Goal: Task Accomplishment & Management: Manage account settings

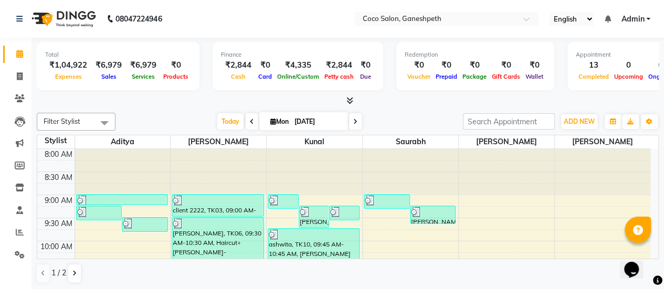
scroll to position [55, 0]
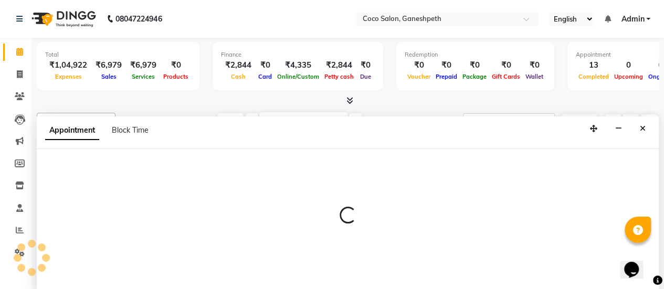
select select "54225"
select select "675"
select select "tentative"
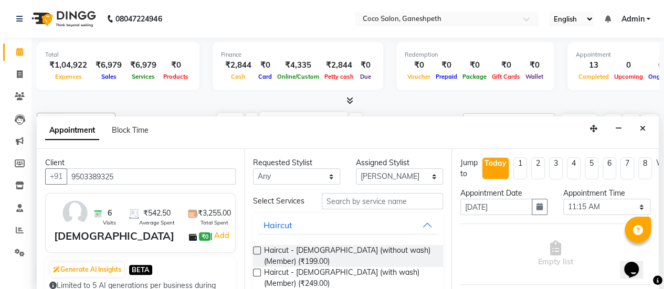
type input "9503389325"
click at [361, 204] on input "text" at bounding box center [382, 201] width 121 height 16
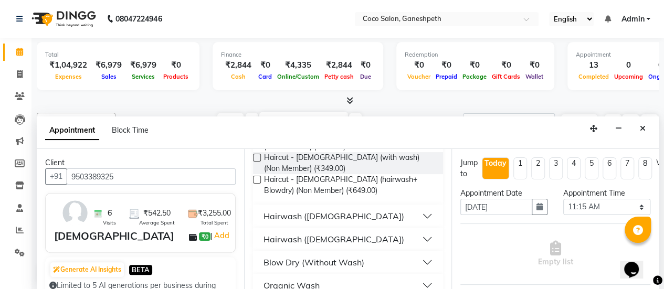
scroll to position [174, 0]
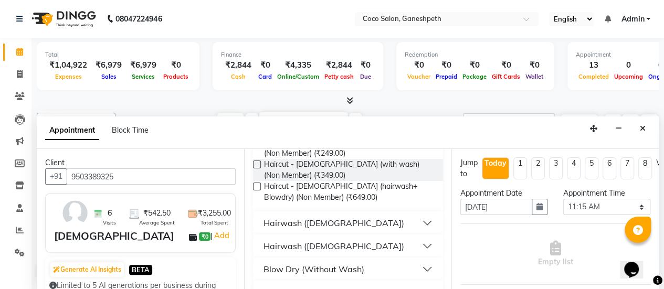
type input "wash"
click at [418, 238] on button "Hairwash ([DEMOGRAPHIC_DATA])" at bounding box center [348, 246] width 182 height 19
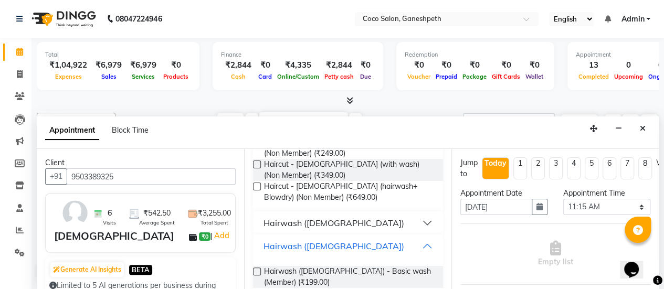
scroll to position [227, 0]
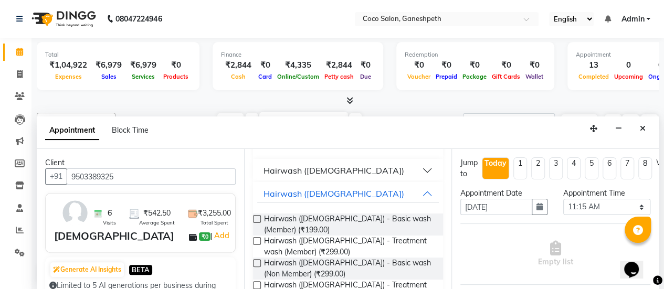
click at [259, 237] on label at bounding box center [257, 241] width 8 height 8
click at [259, 239] on input "checkbox" at bounding box center [256, 242] width 7 height 7
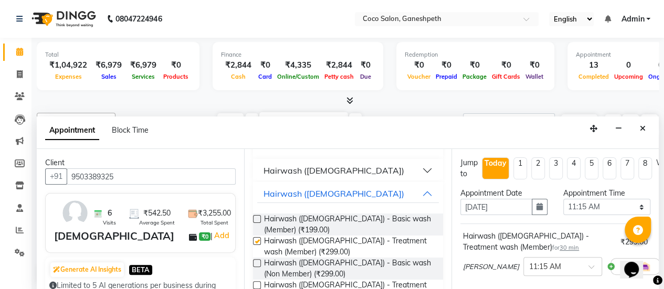
checkbox input "false"
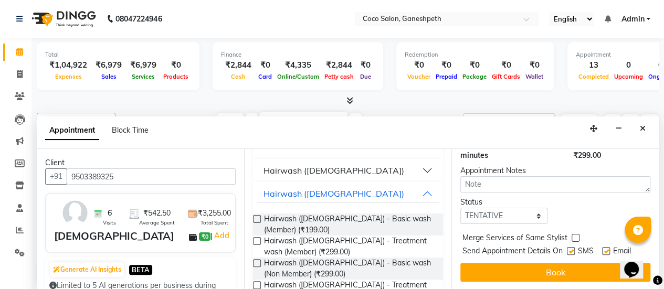
click at [574, 247] on label at bounding box center [571, 251] width 8 height 8
click at [574, 249] on input "checkbox" at bounding box center [570, 252] width 7 height 7
checkbox input "false"
click at [604, 247] on label at bounding box center [606, 251] width 8 height 8
click at [604, 249] on input "checkbox" at bounding box center [605, 252] width 7 height 7
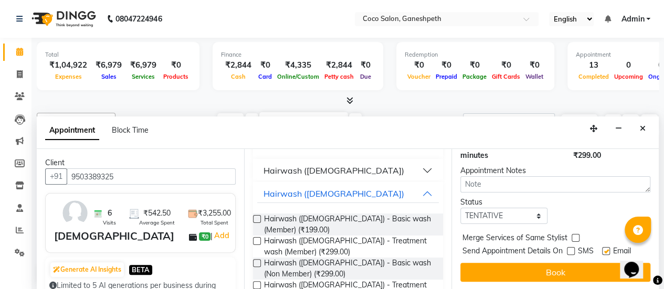
checkbox input "false"
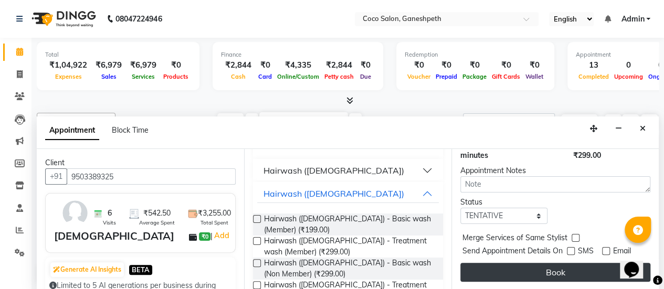
click at [558, 269] on button "Book" at bounding box center [556, 272] width 190 height 19
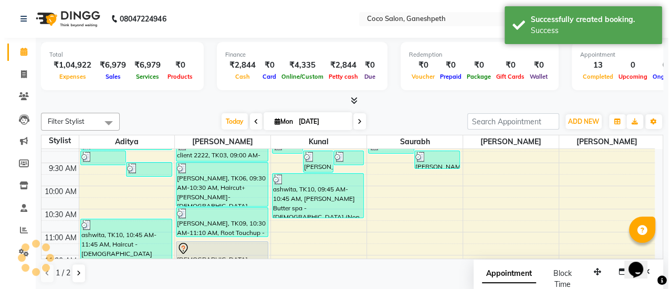
scroll to position [0, 0]
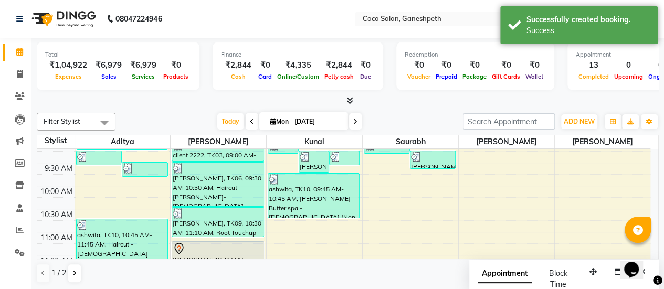
click at [215, 248] on div at bounding box center [218, 249] width 90 height 13
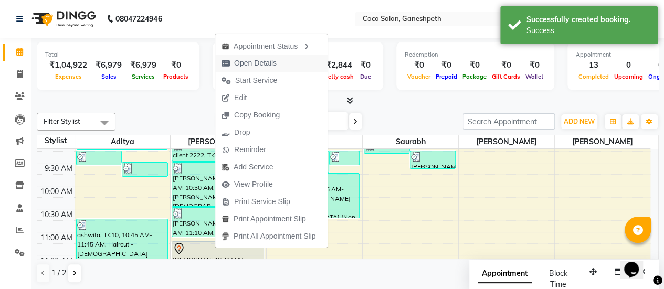
click at [266, 67] on span "Open Details" at bounding box center [255, 63] width 43 height 11
select select "7"
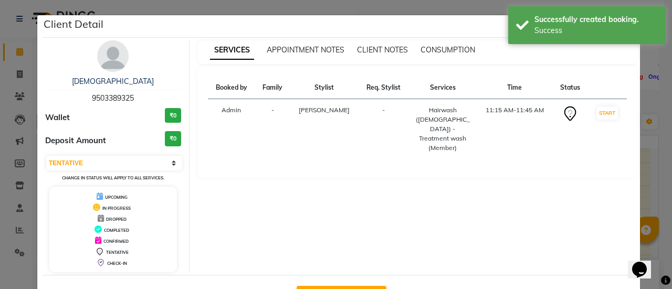
scroll to position [37, 0]
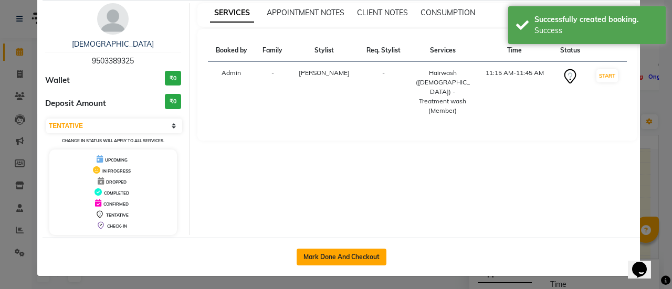
click at [359, 255] on button "Mark Done And Checkout" at bounding box center [342, 257] width 90 height 17
select select "6730"
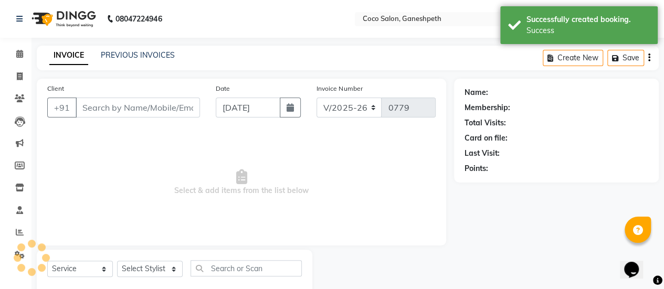
select select "G"
type input "9503389325"
select select "54225"
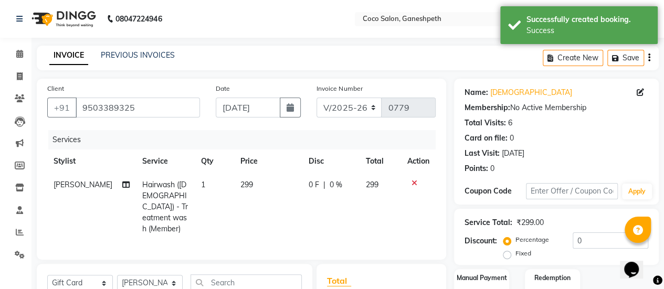
scroll to position [158, 0]
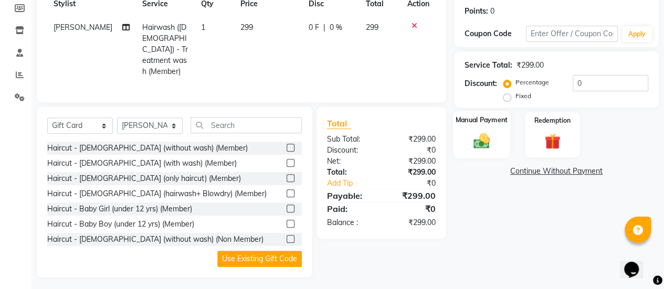
click at [498, 150] on div "Manual Payment" at bounding box center [481, 135] width 57 height 48
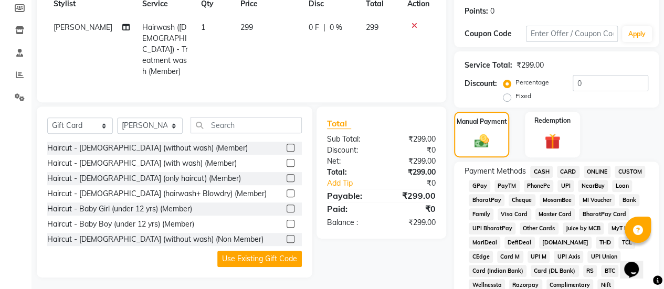
click at [567, 185] on span "UPI" at bounding box center [566, 186] width 16 height 12
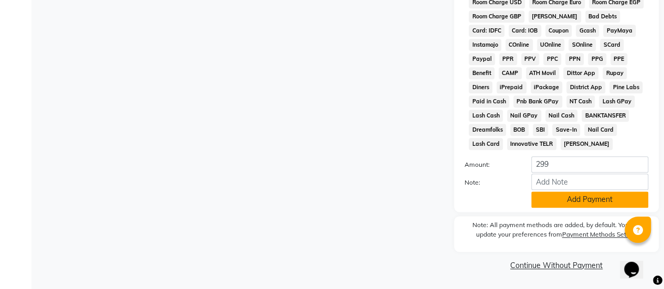
click at [561, 204] on button "Add Payment" at bounding box center [589, 200] width 117 height 16
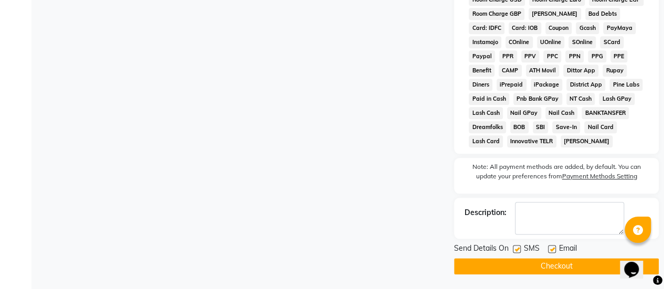
click at [519, 253] on label at bounding box center [517, 249] width 8 height 8
click at [519, 253] on input "checkbox" at bounding box center [516, 249] width 7 height 7
checkbox input "false"
click at [552, 253] on label at bounding box center [552, 249] width 8 height 8
click at [552, 253] on input "checkbox" at bounding box center [551, 249] width 7 height 7
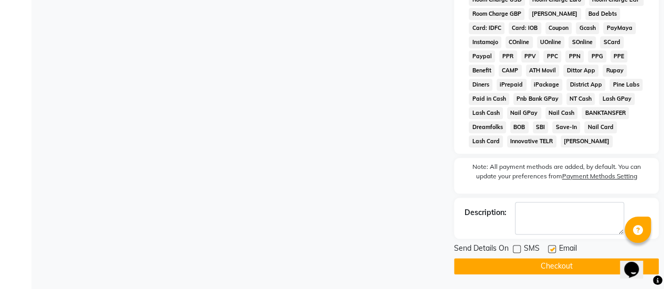
checkbox input "false"
click at [535, 270] on button "Checkout" at bounding box center [556, 266] width 205 height 16
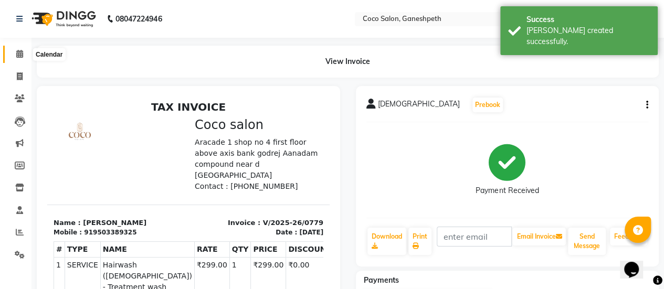
click at [21, 53] on icon at bounding box center [19, 54] width 7 height 8
